Goal: Task Accomplishment & Management: Use online tool/utility

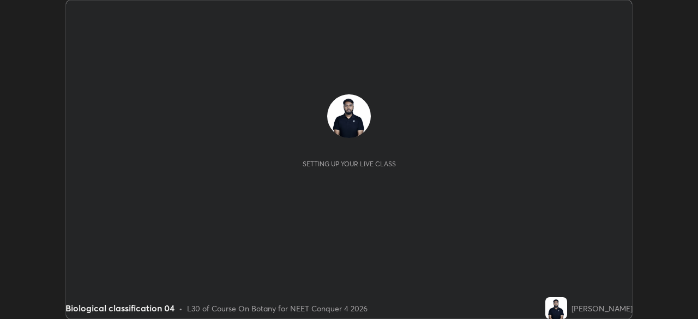
scroll to position [319, 698]
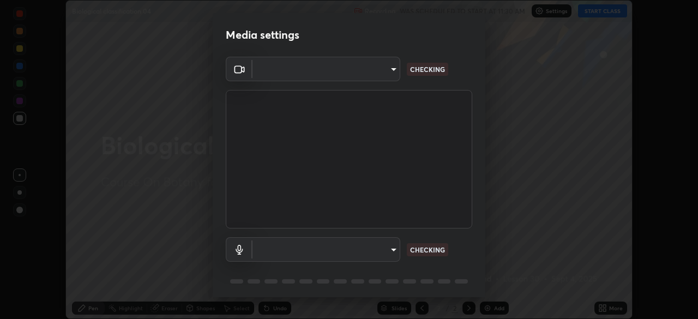
type input "f9c9e40c1fdfe5ebbc4e1433fe736b883486ebc84e0c1da292a4ca4c1bdb3432"
type input "default"
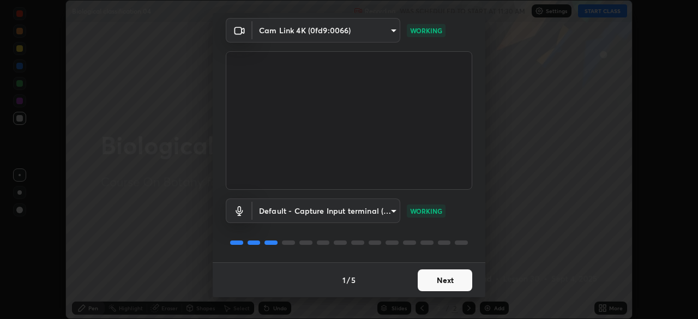
click at [452, 281] on button "Next" at bounding box center [445, 280] width 55 height 22
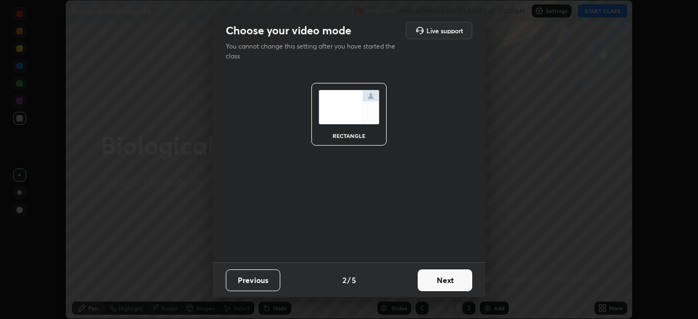
scroll to position [0, 0]
click at [453, 284] on button "Next" at bounding box center [445, 280] width 55 height 22
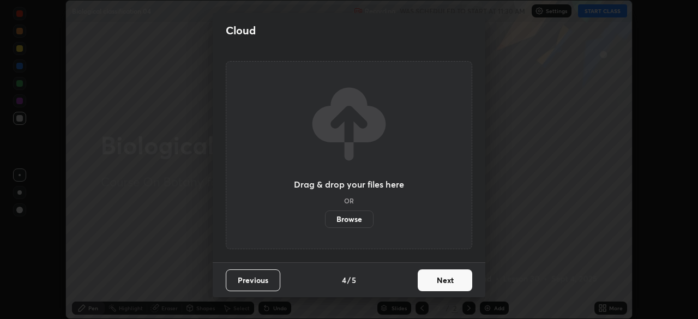
click at [456, 282] on button "Next" at bounding box center [445, 280] width 55 height 22
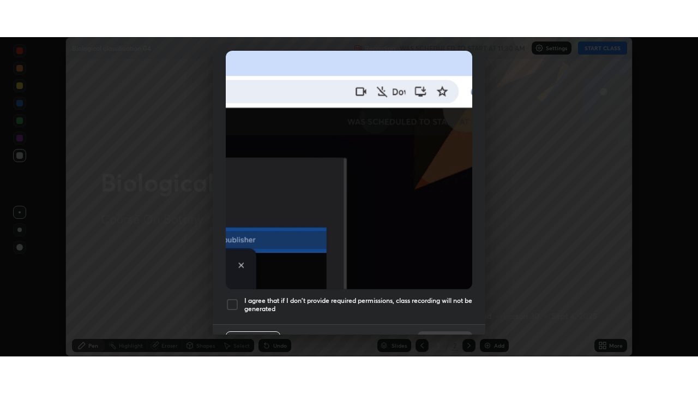
scroll to position [261, 0]
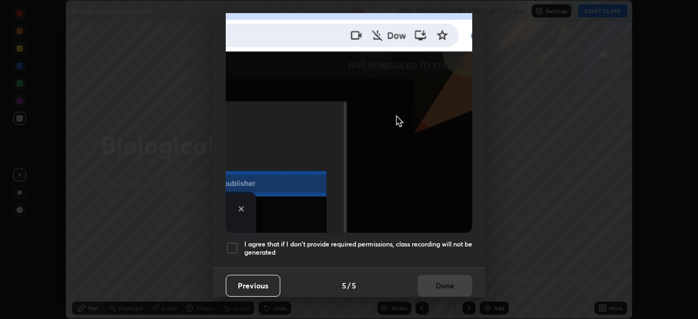
click at [242, 242] on div "I agree that if I don't provide required permissions, class recording will not …" at bounding box center [349, 248] width 246 height 13
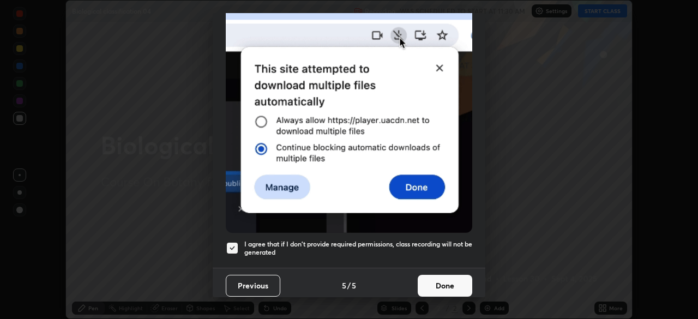
click at [443, 282] on button "Done" at bounding box center [445, 286] width 55 height 22
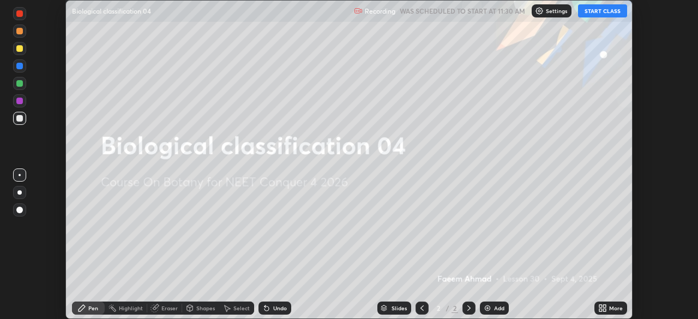
click at [611, 10] on button "START CLASS" at bounding box center [602, 10] width 49 height 13
click at [604, 306] on icon at bounding box center [604, 306] width 3 height 3
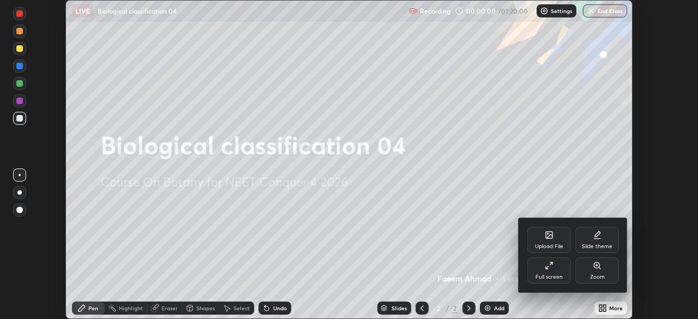
click at [557, 269] on div "Full screen" at bounding box center [549, 270] width 44 height 26
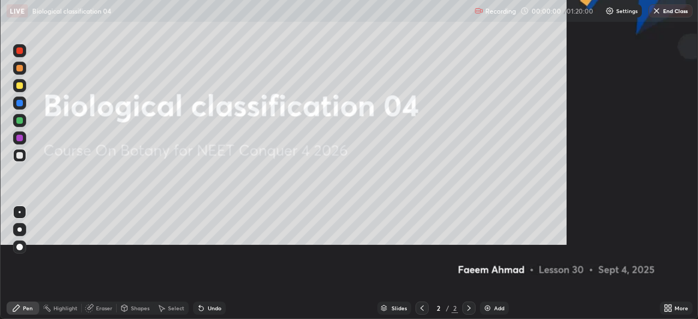
scroll to position [393, 698]
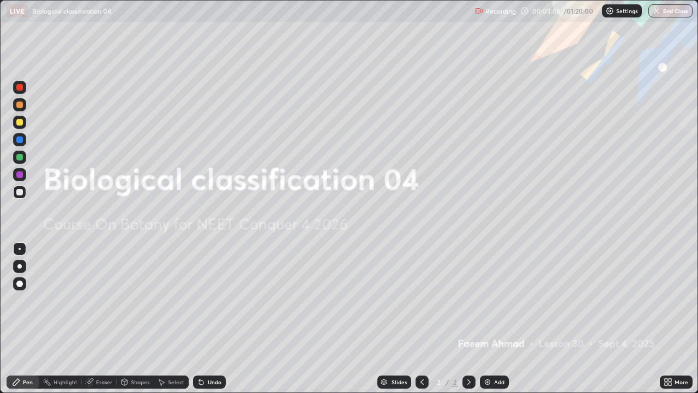
click at [492, 318] on div "Add" at bounding box center [494, 381] width 29 height 13
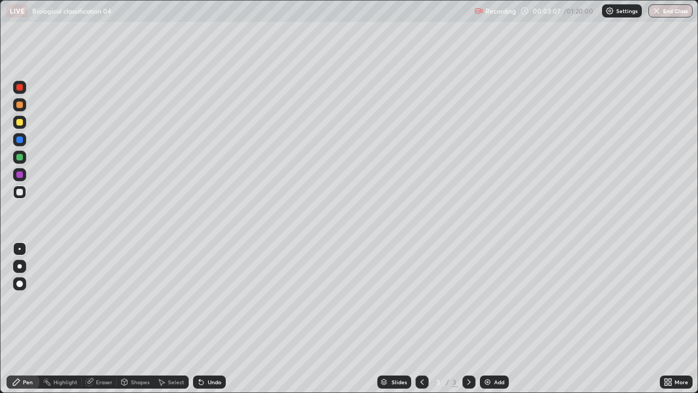
click at [21, 122] on div at bounding box center [19, 122] width 7 height 7
click at [20, 266] on div at bounding box center [19, 266] width 4 height 4
click at [26, 194] on div at bounding box center [19, 191] width 13 height 13
click at [215, 318] on div "Undo" at bounding box center [209, 381] width 33 height 13
click at [215, 318] on div "Undo" at bounding box center [215, 381] width 14 height 5
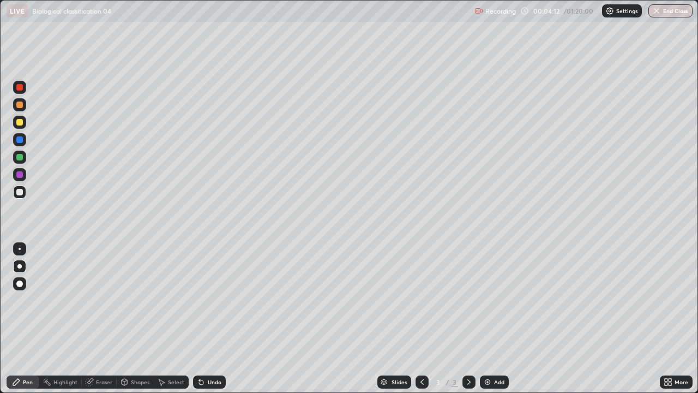
click at [217, 318] on div "Undo" at bounding box center [215, 381] width 14 height 5
click at [22, 119] on div at bounding box center [19, 122] width 13 height 13
click at [217, 318] on div "Undo" at bounding box center [215, 381] width 14 height 5
click at [214, 318] on div "Undo" at bounding box center [215, 381] width 14 height 5
click at [495, 318] on div "Add" at bounding box center [499, 381] width 10 height 5
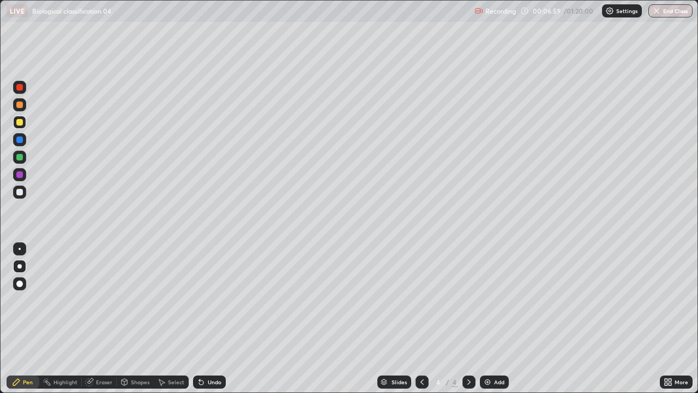
click at [25, 194] on div at bounding box center [19, 191] width 13 height 13
click at [416, 318] on div at bounding box center [422, 381] width 13 height 13
click at [469, 318] on icon at bounding box center [469, 381] width 9 height 9
click at [205, 318] on div "Undo" at bounding box center [209, 381] width 33 height 13
click at [20, 121] on div at bounding box center [19, 122] width 7 height 7
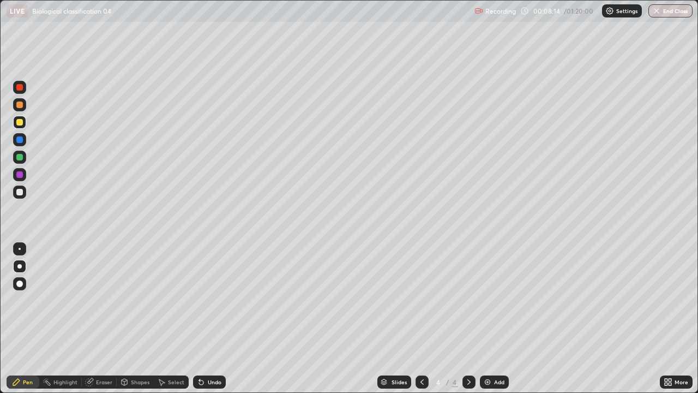
click at [20, 191] on div at bounding box center [19, 192] width 7 height 7
click at [219, 318] on div "Undo" at bounding box center [209, 381] width 33 height 13
click at [216, 318] on div "Undo" at bounding box center [209, 381] width 33 height 13
click at [26, 194] on div at bounding box center [19, 191] width 13 height 13
click at [498, 318] on div "Add" at bounding box center [499, 381] width 10 height 5
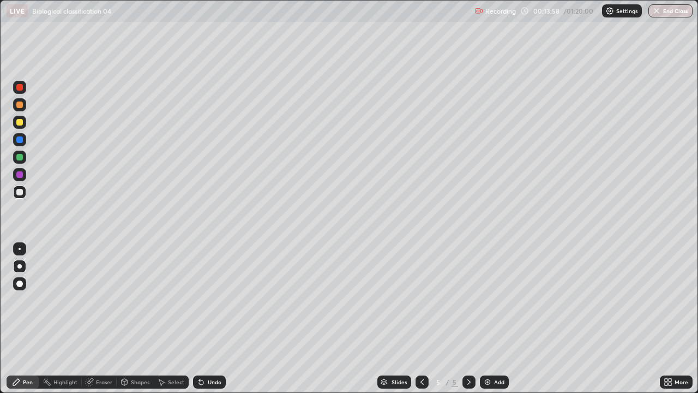
click at [22, 121] on div at bounding box center [19, 122] width 7 height 7
click at [20, 192] on div at bounding box center [19, 192] width 7 height 7
click at [213, 318] on div "Undo" at bounding box center [209, 381] width 33 height 13
click at [215, 318] on div "Undo" at bounding box center [215, 381] width 14 height 5
click at [20, 127] on div at bounding box center [19, 122] width 13 height 13
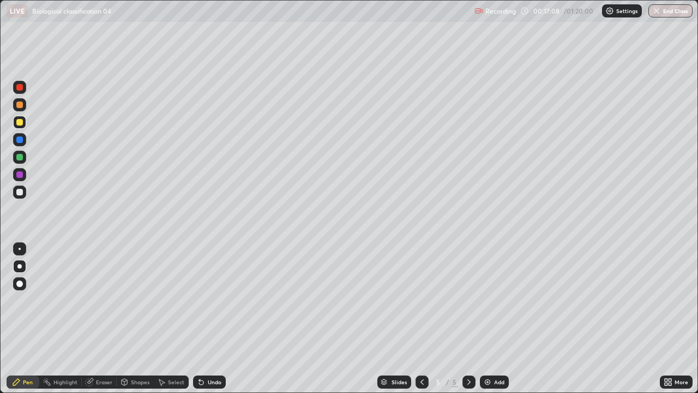
click at [19, 190] on div at bounding box center [19, 192] width 7 height 7
click at [208, 318] on div "Undo" at bounding box center [215, 381] width 14 height 5
click at [214, 318] on div "Undo" at bounding box center [215, 381] width 14 height 5
click at [19, 121] on div at bounding box center [19, 122] width 7 height 7
click at [23, 193] on div at bounding box center [19, 191] width 13 height 13
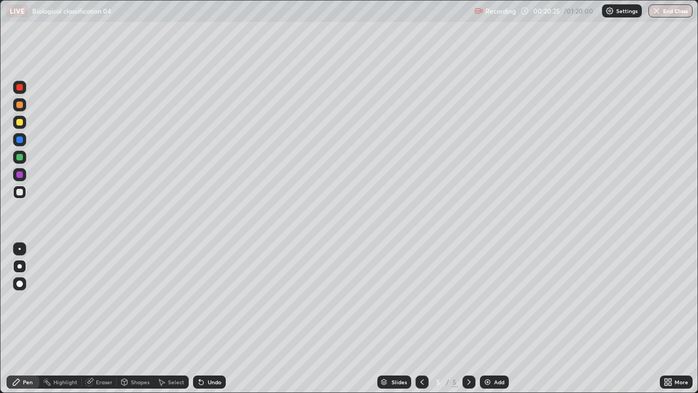
click at [19, 120] on div at bounding box center [19, 122] width 7 height 7
click at [500, 318] on div "Add" at bounding box center [499, 381] width 10 height 5
click at [21, 193] on div at bounding box center [19, 192] width 7 height 7
click at [215, 318] on div "Undo" at bounding box center [215, 381] width 14 height 5
click at [25, 93] on div at bounding box center [19, 87] width 13 height 17
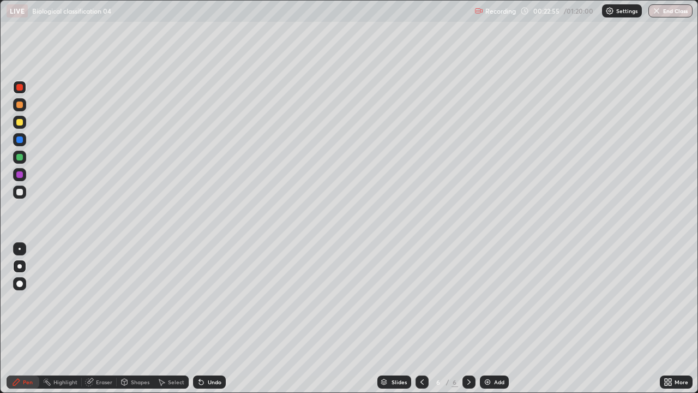
click at [22, 119] on div at bounding box center [19, 122] width 7 height 7
click at [23, 246] on div at bounding box center [19, 248] width 13 height 13
click at [21, 155] on div at bounding box center [19, 157] width 7 height 7
click at [22, 192] on div at bounding box center [19, 192] width 7 height 7
click at [19, 121] on div at bounding box center [19, 122] width 7 height 7
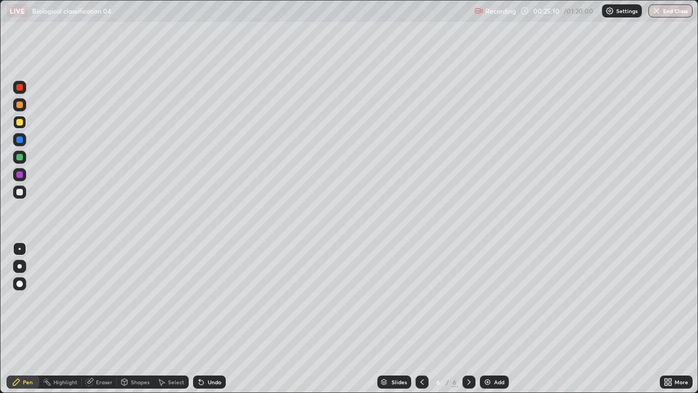
click at [23, 196] on div at bounding box center [19, 191] width 13 height 13
click at [220, 318] on div "Undo" at bounding box center [215, 381] width 14 height 5
click at [20, 264] on div at bounding box center [19, 266] width 4 height 4
click at [22, 125] on div at bounding box center [19, 122] width 7 height 7
click at [468, 318] on icon at bounding box center [469, 381] width 9 height 9
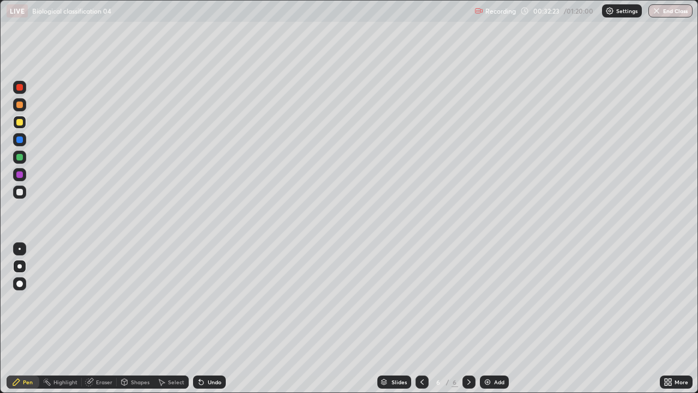
click at [503, 318] on div "Add" at bounding box center [499, 381] width 10 height 5
click at [25, 193] on div at bounding box center [19, 191] width 13 height 13
click at [215, 318] on div "Undo" at bounding box center [215, 381] width 14 height 5
click at [206, 318] on div "Undo" at bounding box center [209, 381] width 33 height 13
click at [209, 318] on div "Undo" at bounding box center [209, 381] width 33 height 13
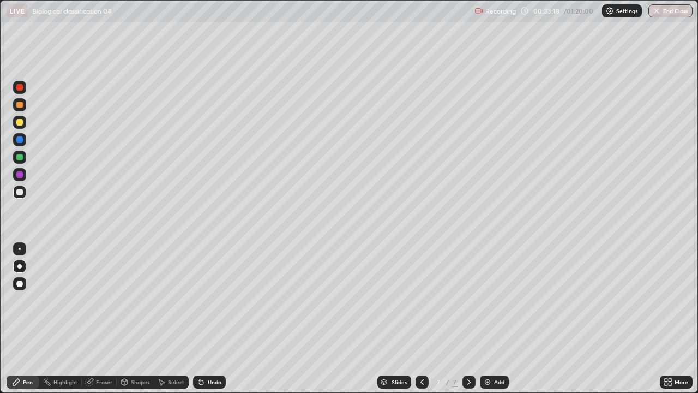
click at [212, 318] on div "Undo" at bounding box center [209, 381] width 33 height 13
click at [213, 318] on div "Undo" at bounding box center [209, 381] width 33 height 13
click at [217, 318] on div "Undo" at bounding box center [215, 381] width 14 height 5
click at [217, 318] on div "Undo" at bounding box center [209, 381] width 33 height 13
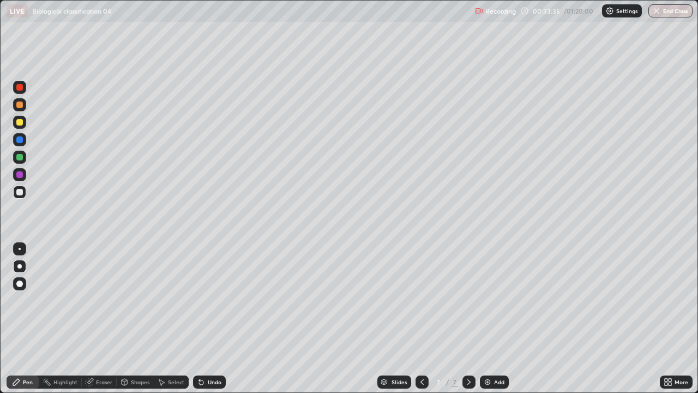
click at [212, 318] on div "Undo" at bounding box center [215, 381] width 14 height 5
click at [490, 318] on img at bounding box center [487, 381] width 9 height 9
click at [208, 318] on div "Undo" at bounding box center [215, 381] width 14 height 5
click at [209, 318] on div "Undo" at bounding box center [209, 381] width 33 height 13
click at [213, 318] on div "Undo" at bounding box center [215, 381] width 14 height 5
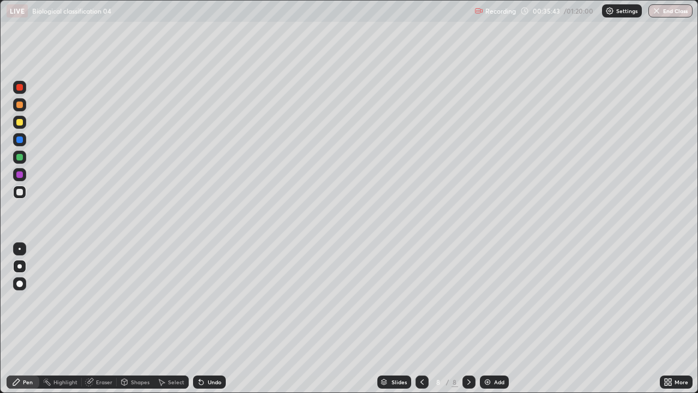
click at [419, 318] on icon at bounding box center [422, 381] width 9 height 9
click at [465, 318] on div at bounding box center [468, 381] width 13 height 13
click at [24, 157] on div at bounding box center [19, 157] width 13 height 13
click at [214, 318] on div "Undo" at bounding box center [209, 381] width 33 height 13
click at [217, 318] on div "Undo" at bounding box center [215, 381] width 14 height 5
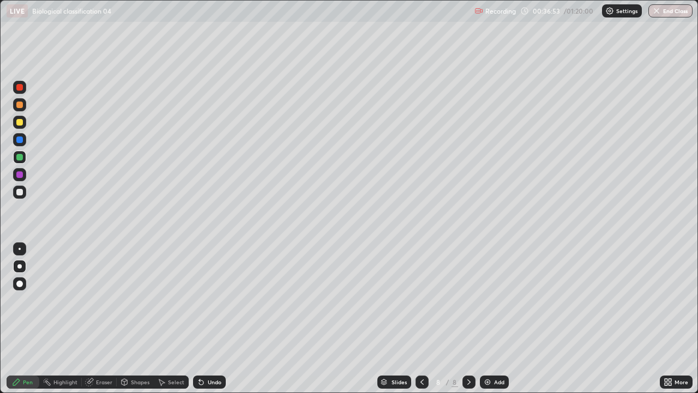
click at [20, 192] on div at bounding box center [19, 192] width 7 height 7
click at [20, 249] on div at bounding box center [20, 249] width 2 height 2
click at [20, 122] on div at bounding box center [19, 122] width 7 height 7
click at [213, 318] on div "Undo" at bounding box center [209, 381] width 33 height 13
click at [19, 189] on div at bounding box center [19, 192] width 7 height 7
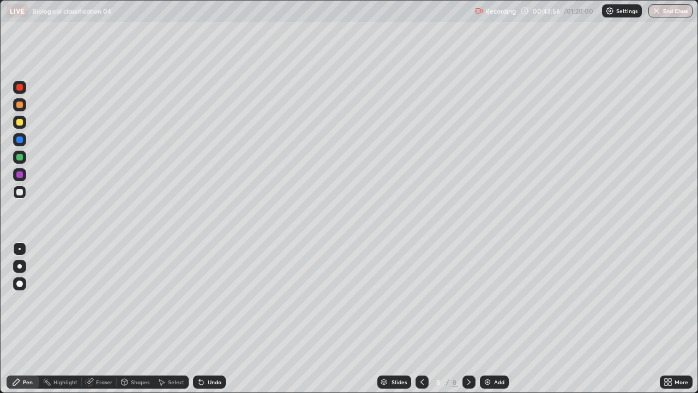
click at [670, 318] on icon at bounding box center [670, 383] width 3 height 3
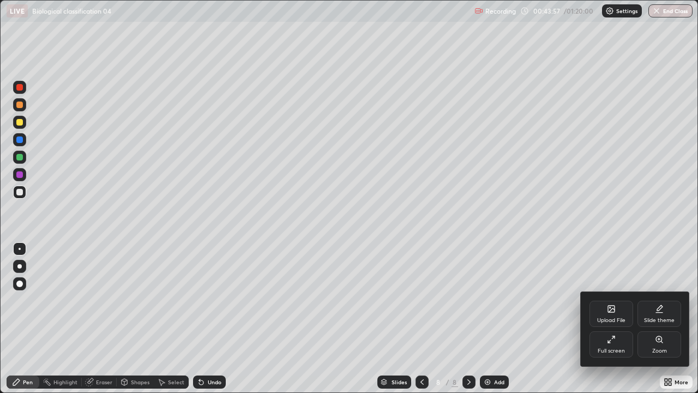
click at [604, 318] on div "Full screen" at bounding box center [612, 344] width 44 height 26
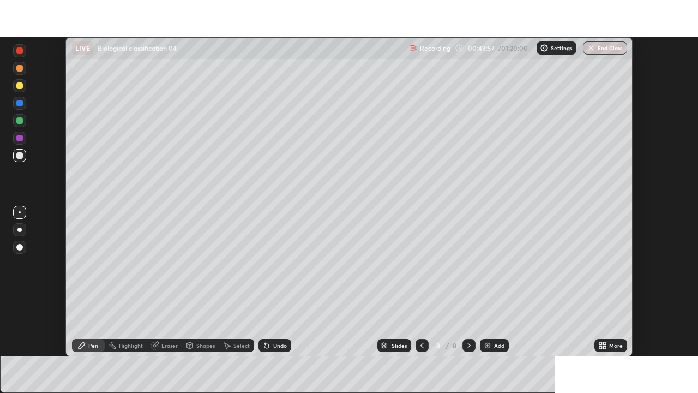
scroll to position [54216, 53837]
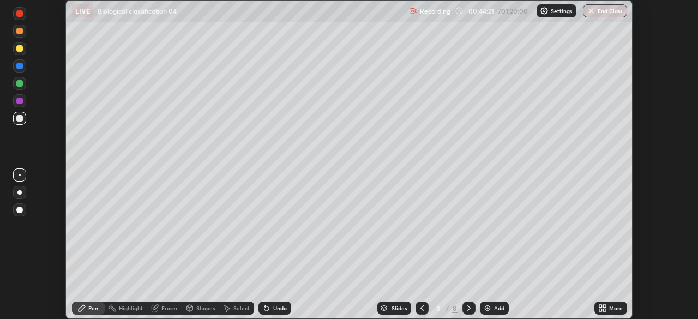
click at [604, 308] on icon at bounding box center [602, 308] width 9 height 9
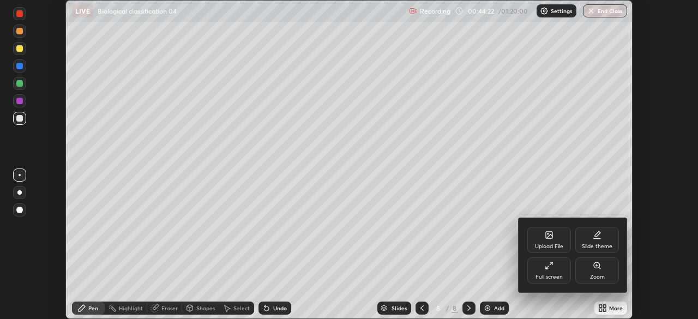
click at [558, 270] on div "Full screen" at bounding box center [549, 270] width 44 height 26
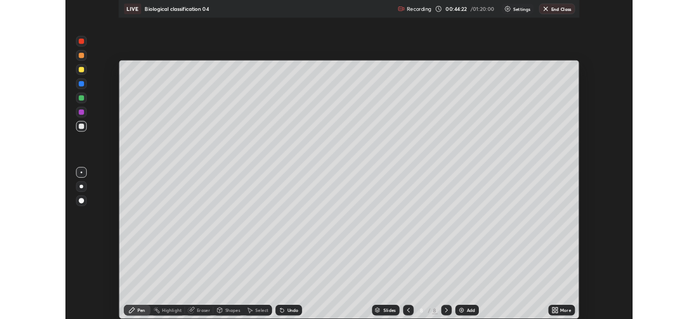
scroll to position [393, 698]
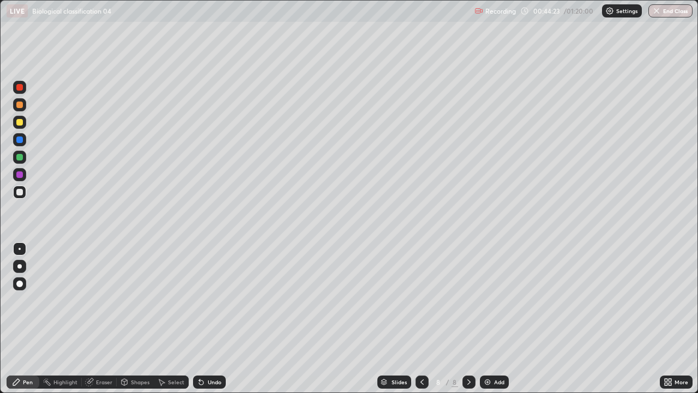
click at [503, 318] on div "Add" at bounding box center [499, 381] width 10 height 5
click at [22, 122] on div at bounding box center [19, 122] width 7 height 7
click at [20, 268] on div at bounding box center [19, 266] width 4 height 4
click at [23, 243] on div at bounding box center [19, 248] width 13 height 13
click at [20, 192] on div at bounding box center [19, 192] width 7 height 7
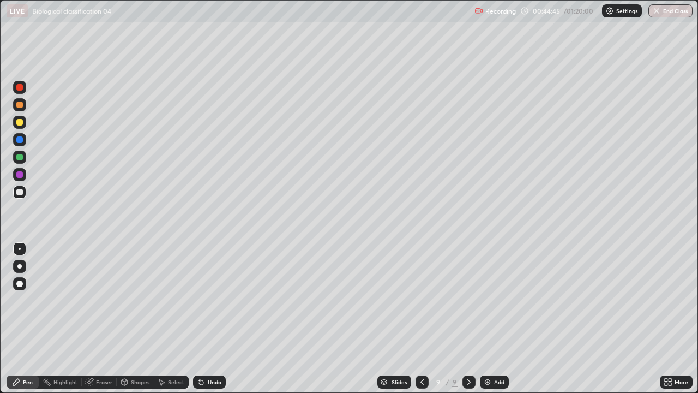
click at [20, 261] on div at bounding box center [19, 266] width 13 height 13
click at [214, 318] on div "Undo" at bounding box center [215, 381] width 14 height 5
click at [209, 318] on div "Undo" at bounding box center [215, 381] width 14 height 5
click at [18, 155] on div at bounding box center [19, 157] width 7 height 7
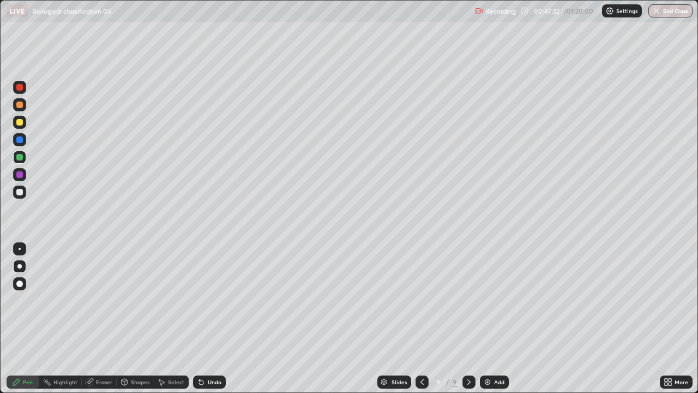
click at [20, 122] on div at bounding box center [19, 122] width 7 height 7
click at [487, 318] on img at bounding box center [487, 381] width 9 height 9
click at [419, 318] on icon at bounding box center [421, 381] width 9 height 9
click at [468, 318] on icon at bounding box center [469, 381] width 9 height 9
click at [20, 193] on div at bounding box center [19, 192] width 7 height 7
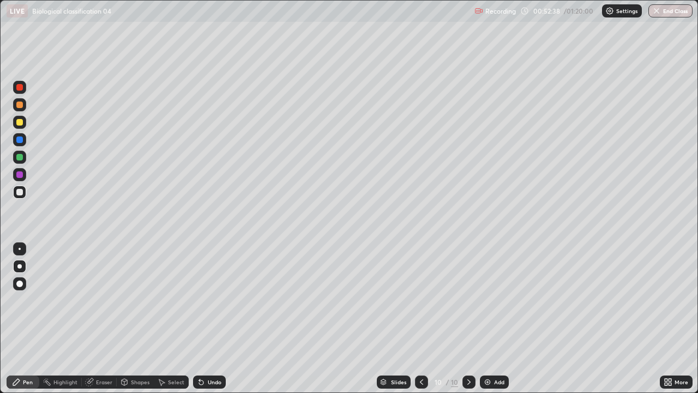
click at [216, 318] on div "Undo" at bounding box center [215, 381] width 14 height 5
click at [213, 318] on div "Undo" at bounding box center [215, 381] width 14 height 5
click at [210, 318] on div "Undo" at bounding box center [215, 381] width 14 height 5
click at [214, 318] on div "Undo" at bounding box center [215, 381] width 14 height 5
click at [213, 318] on div "Undo" at bounding box center [215, 381] width 14 height 5
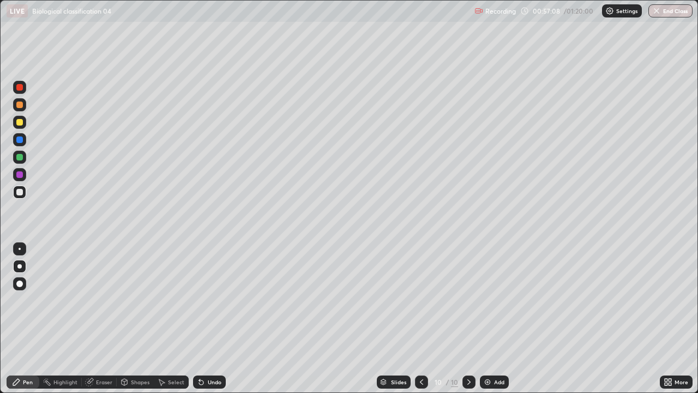
click at [18, 121] on div at bounding box center [19, 122] width 7 height 7
click at [22, 191] on div at bounding box center [19, 192] width 7 height 7
click at [491, 318] on div "Add" at bounding box center [494, 381] width 29 height 13
click at [21, 123] on div at bounding box center [19, 122] width 7 height 7
click at [491, 318] on div "Add" at bounding box center [494, 381] width 29 height 13
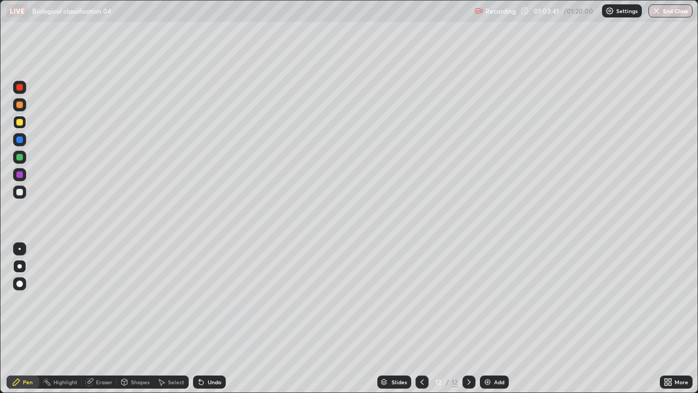
click at [212, 318] on div "Undo" at bounding box center [215, 381] width 14 height 5
click at [25, 192] on div at bounding box center [19, 191] width 13 height 13
click at [212, 318] on div "Undo" at bounding box center [207, 382] width 37 height 22
click at [213, 318] on div "Undo" at bounding box center [209, 381] width 33 height 13
click at [214, 318] on div "Undo" at bounding box center [209, 381] width 33 height 13
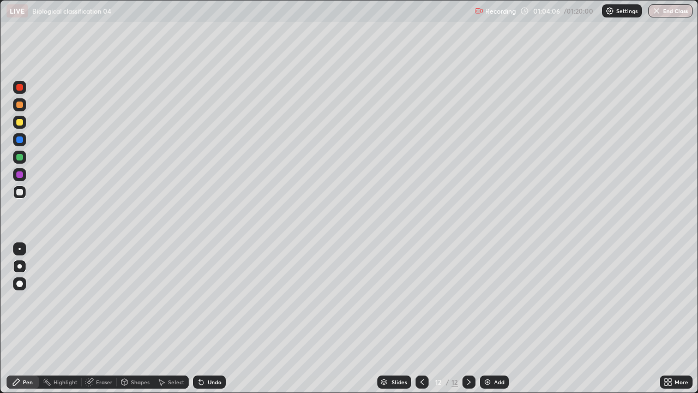
click at [217, 318] on div "Undo" at bounding box center [209, 381] width 33 height 13
click at [21, 124] on div at bounding box center [19, 122] width 7 height 7
click at [24, 194] on div at bounding box center [19, 191] width 13 height 13
click at [219, 318] on div "Undo" at bounding box center [215, 381] width 14 height 5
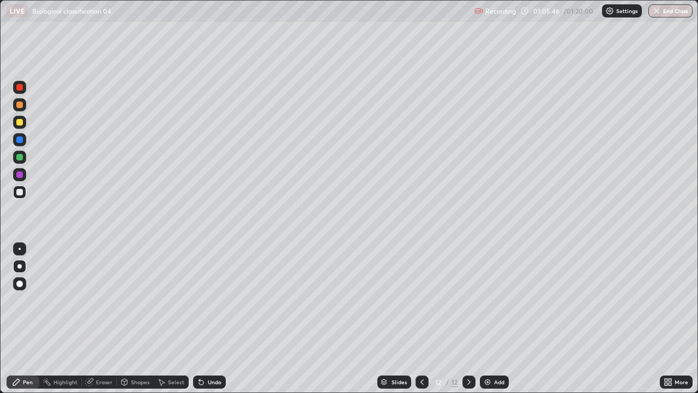
click at [20, 249] on div at bounding box center [20, 249] width 2 height 2
click at [19, 152] on div at bounding box center [19, 157] width 13 height 13
click at [25, 189] on div at bounding box center [19, 191] width 13 height 13
click at [22, 121] on div at bounding box center [19, 122] width 7 height 7
click at [491, 318] on img at bounding box center [487, 381] width 9 height 9
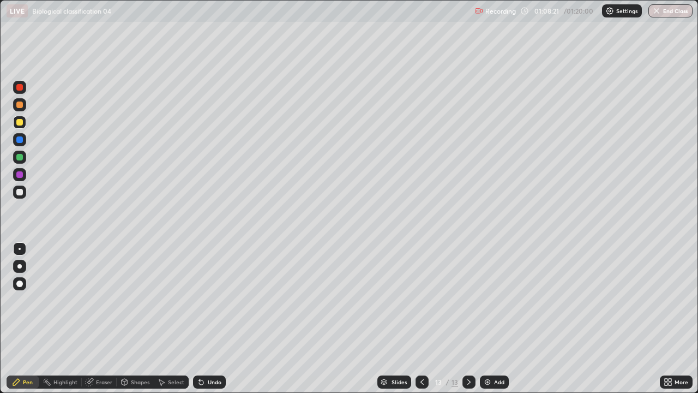
click at [19, 264] on div at bounding box center [19, 266] width 4 height 4
click at [24, 192] on div at bounding box center [19, 191] width 13 height 13
click at [25, 122] on div at bounding box center [19, 122] width 13 height 13
click at [19, 175] on div at bounding box center [19, 174] width 7 height 7
click at [215, 318] on div "Undo" at bounding box center [215, 381] width 14 height 5
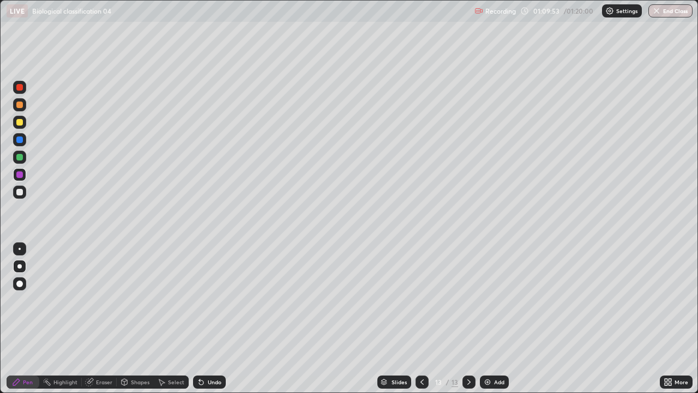
click at [22, 194] on div at bounding box center [19, 192] width 7 height 7
click at [224, 318] on div "Undo" at bounding box center [209, 381] width 33 height 13
click at [26, 118] on div at bounding box center [19, 122] width 13 height 13
click at [23, 193] on div at bounding box center [19, 191] width 13 height 13
click at [25, 123] on div at bounding box center [19, 122] width 13 height 13
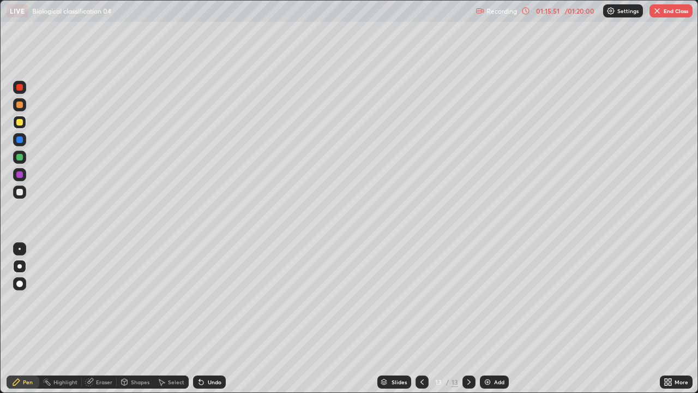
click at [488, 318] on img at bounding box center [487, 381] width 9 height 9
click at [18, 192] on div at bounding box center [19, 192] width 7 height 7
click at [20, 122] on div at bounding box center [19, 122] width 7 height 7
click at [199, 318] on icon at bounding box center [201, 382] width 4 height 4
click at [205, 318] on div "Undo" at bounding box center [209, 381] width 33 height 13
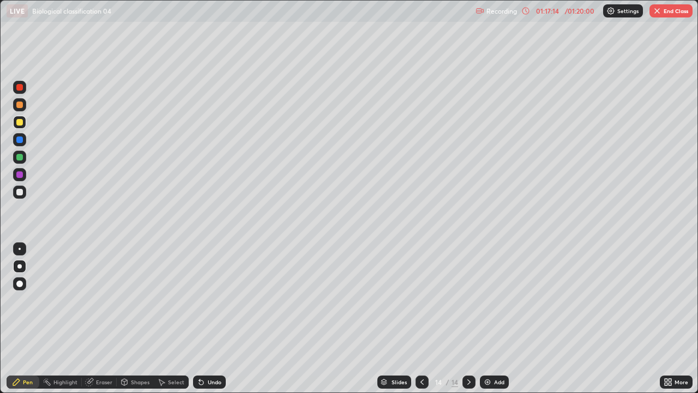
click at [199, 318] on icon at bounding box center [199, 379] width 1 height 1
click at [497, 318] on div "Add" at bounding box center [499, 381] width 10 height 5
click at [17, 191] on div at bounding box center [19, 192] width 7 height 7
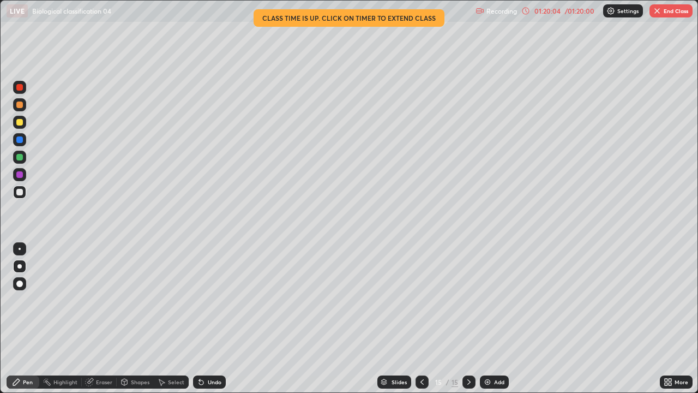
click at [209, 318] on div "Undo" at bounding box center [209, 381] width 33 height 13
click at [223, 318] on div "Undo" at bounding box center [209, 381] width 33 height 13
click at [212, 318] on div "Undo" at bounding box center [209, 381] width 33 height 13
click at [670, 10] on button "End Class" at bounding box center [671, 10] width 43 height 13
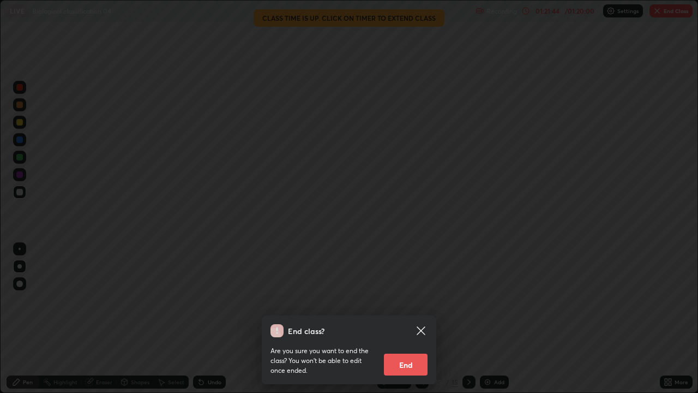
click at [416, 318] on button "End" at bounding box center [406, 364] width 44 height 22
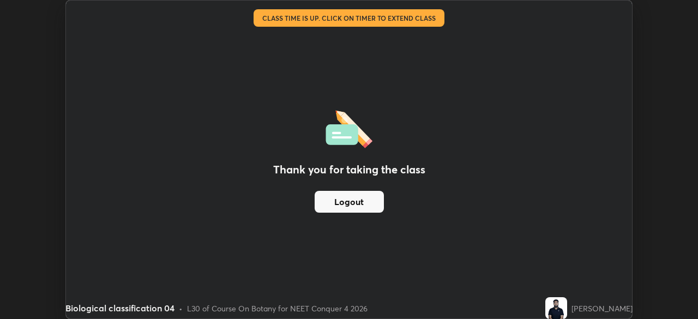
scroll to position [54216, 53837]
